Goal: Use online tool/utility: Utilize a website feature to perform a specific function

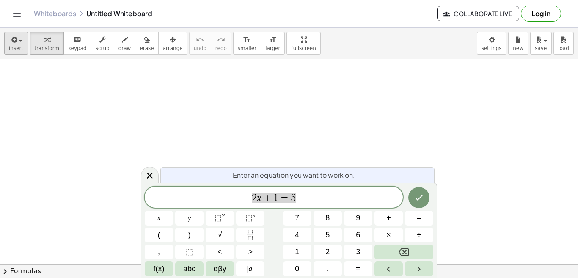
click at [16, 48] on span "insert" at bounding box center [16, 48] width 14 height 6
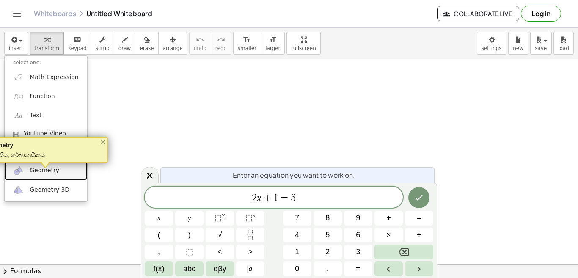
click at [44, 170] on span "Geometry" at bounding box center [45, 170] width 30 height 8
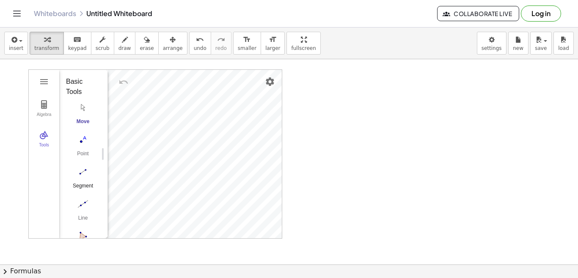
drag, startPoint x: 99, startPoint y: 158, endPoint x: 96, endPoint y: 185, distance: 27.3
click at [94, 185] on div "Move Point Segment Line Polygon Circle with Center through Point" at bounding box center [80, 196] width 28 height 193
click at [89, 222] on div "More" at bounding box center [86, 224] width 27 height 7
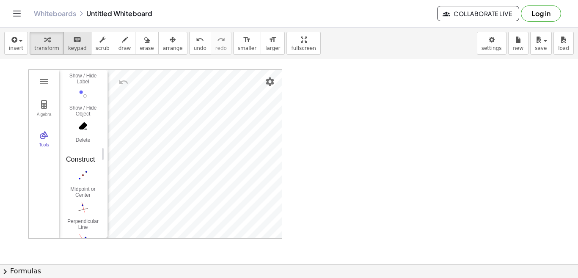
click at [68, 47] on span "keypad" at bounding box center [77, 48] width 19 height 6
click at [22, 48] on button "insert" at bounding box center [16, 43] width 24 height 23
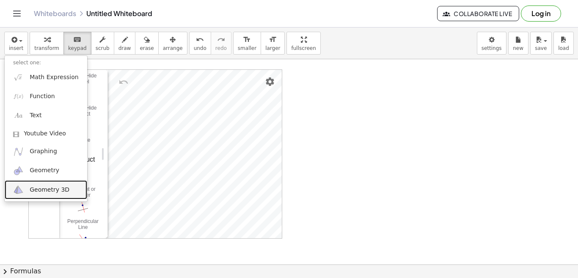
click at [46, 191] on span "Geometry 3D" at bounding box center [50, 190] width 40 height 8
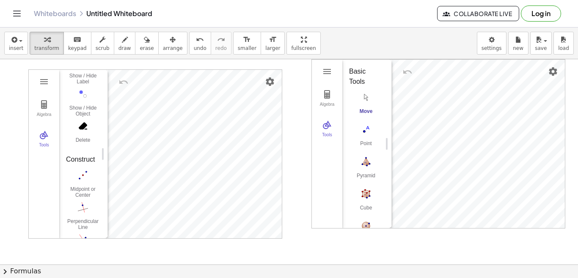
drag, startPoint x: 387, startPoint y: 145, endPoint x: 387, endPoint y: 158, distance: 13.6
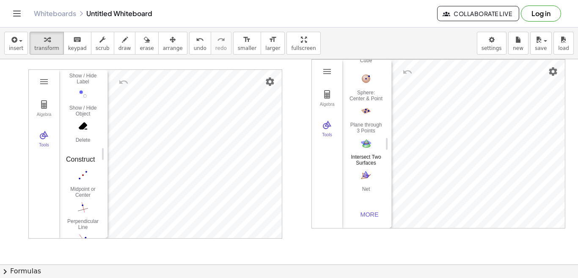
scroll to position [107, 0]
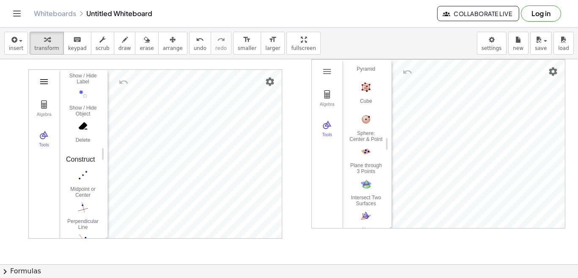
click at [44, 81] on img "Geometry" at bounding box center [44, 82] width 10 height 10
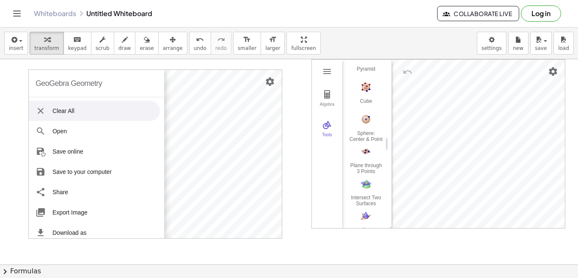
click at [60, 111] on li "Clear All" at bounding box center [94, 111] width 131 height 20
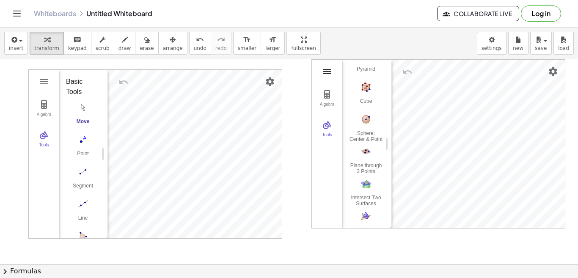
click at [329, 71] on img "3D Calculator" at bounding box center [327, 71] width 10 height 10
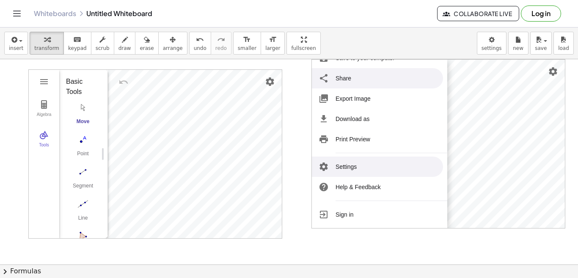
scroll to position [0, 0]
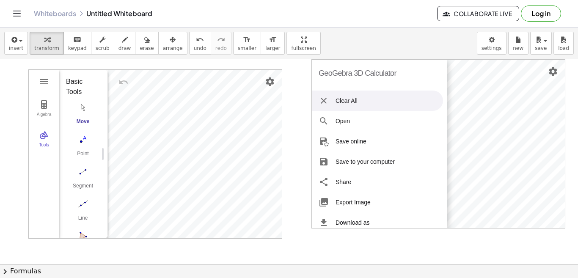
click at [339, 100] on li "Clear All" at bounding box center [377, 101] width 131 height 20
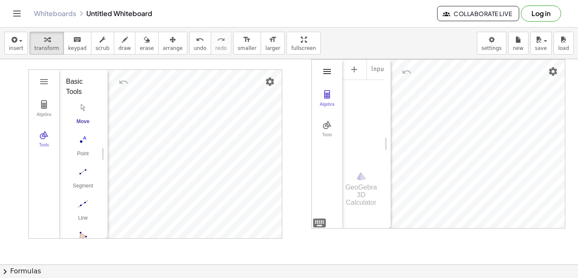
click at [322, 71] on img "3D Calculator" at bounding box center [327, 71] width 10 height 10
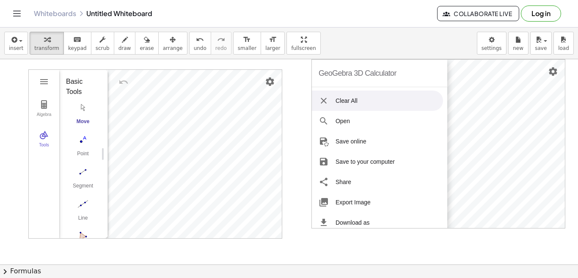
click at [297, 78] on div at bounding box center [289, 264] width 578 height 410
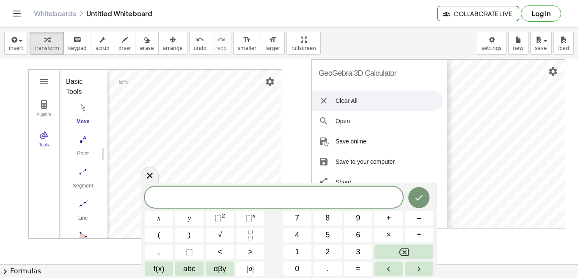
click at [298, 73] on div at bounding box center [289, 264] width 578 height 410
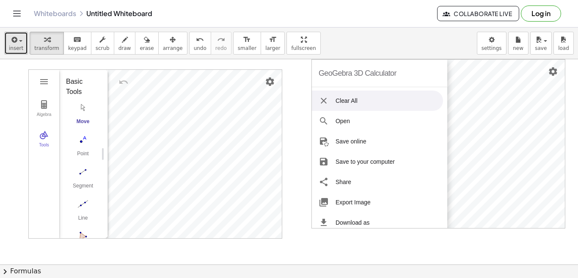
click at [20, 48] on span "insert" at bounding box center [16, 48] width 14 height 6
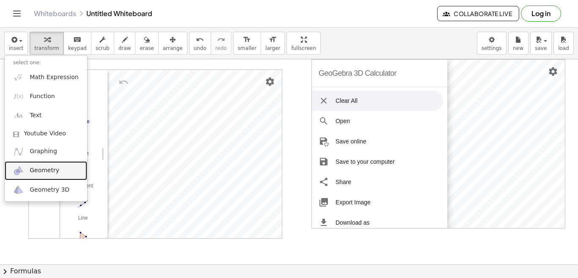
click at [36, 171] on span "Geometry" at bounding box center [45, 170] width 30 height 8
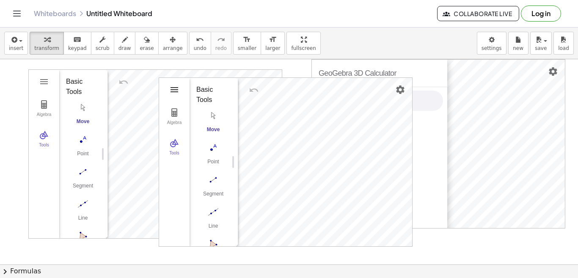
click at [178, 89] on img "Geometry" at bounding box center [174, 90] width 10 height 10
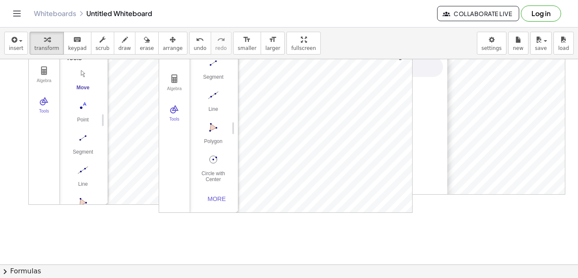
scroll to position [85, 0]
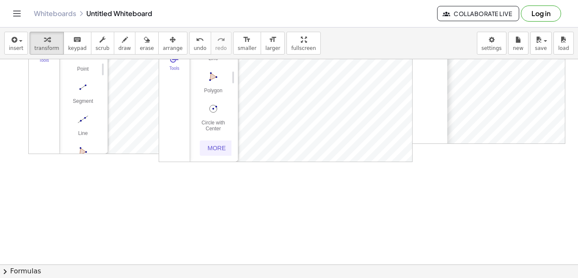
click at [221, 148] on div "More" at bounding box center [216, 148] width 27 height 7
click at [19, 47] on span "insert" at bounding box center [16, 48] width 14 height 6
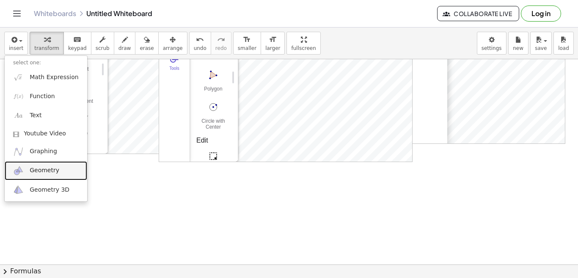
click at [49, 171] on span "Geometry" at bounding box center [45, 170] width 30 height 8
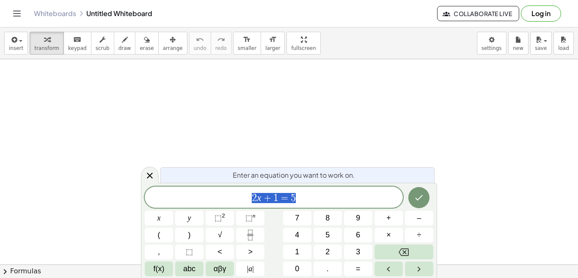
click at [310, 201] on span "2 x + 1 = 5" at bounding box center [274, 198] width 258 height 12
drag, startPoint x: 189, startPoint y: 80, endPoint x: 193, endPoint y: 96, distance: 15.8
drag, startPoint x: 188, startPoint y: 91, endPoint x: 228, endPoint y: 105, distance: 42.7
